Goal: Task Accomplishment & Management: Use online tool/utility

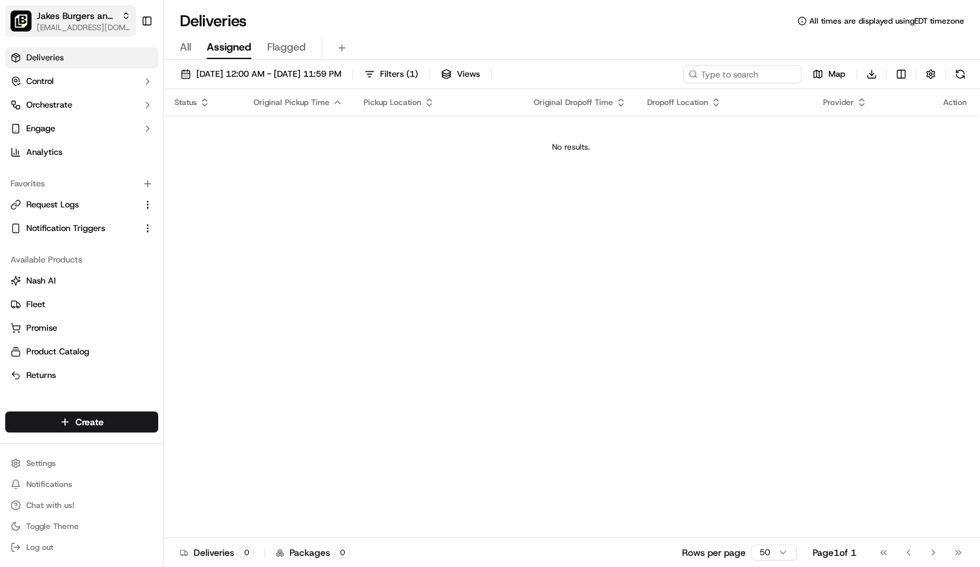
click at [85, 26] on span "[EMAIL_ADDRESS][DOMAIN_NAME]" at bounding box center [84, 27] width 94 height 10
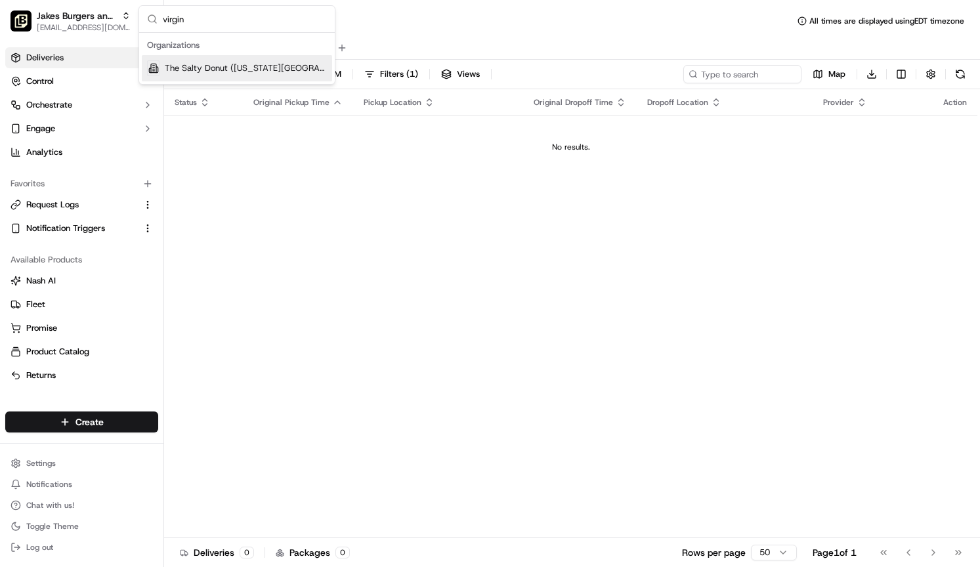
type input "virgin"
click at [245, 71] on span "The Salty Donut ([US_STATE][GEOGRAPHIC_DATA])" at bounding box center [246, 68] width 162 height 12
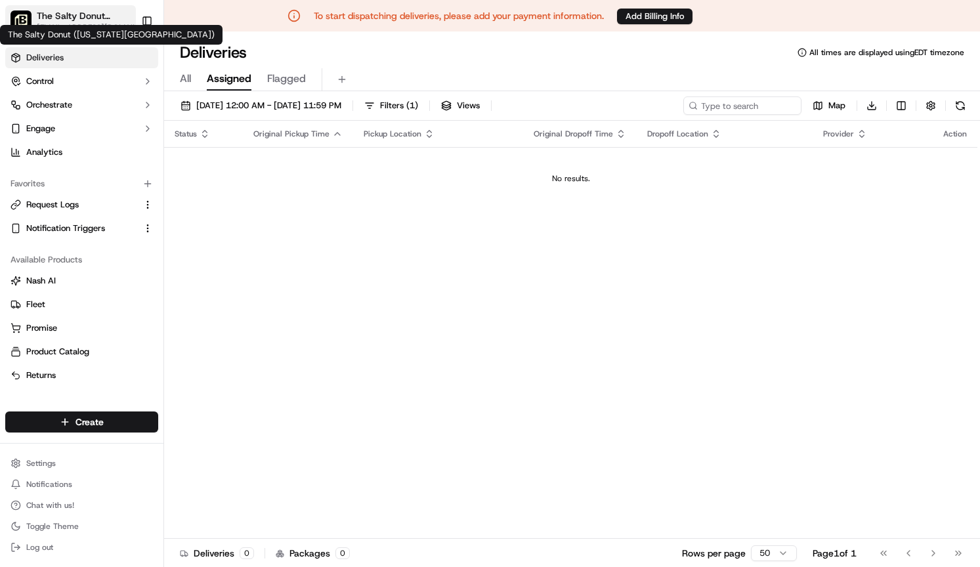
click at [71, 19] on span "The Salty Donut ([US_STATE][GEOGRAPHIC_DATA])" at bounding box center [84, 15] width 94 height 13
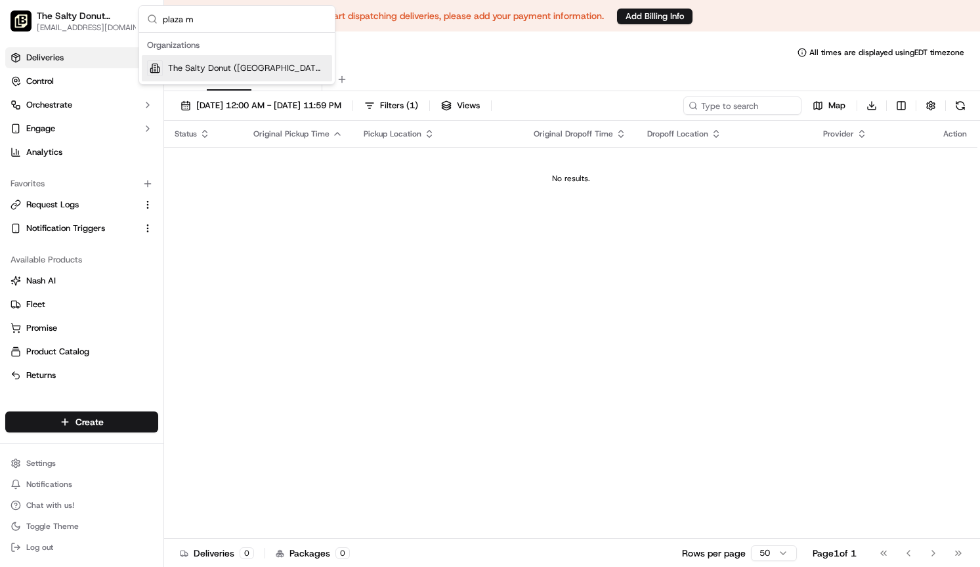
type input "plaza m"
click at [215, 65] on span "The Salty Donut ([GEOGRAPHIC_DATA])" at bounding box center [247, 68] width 159 height 12
